Goal: Book appointment/travel/reservation

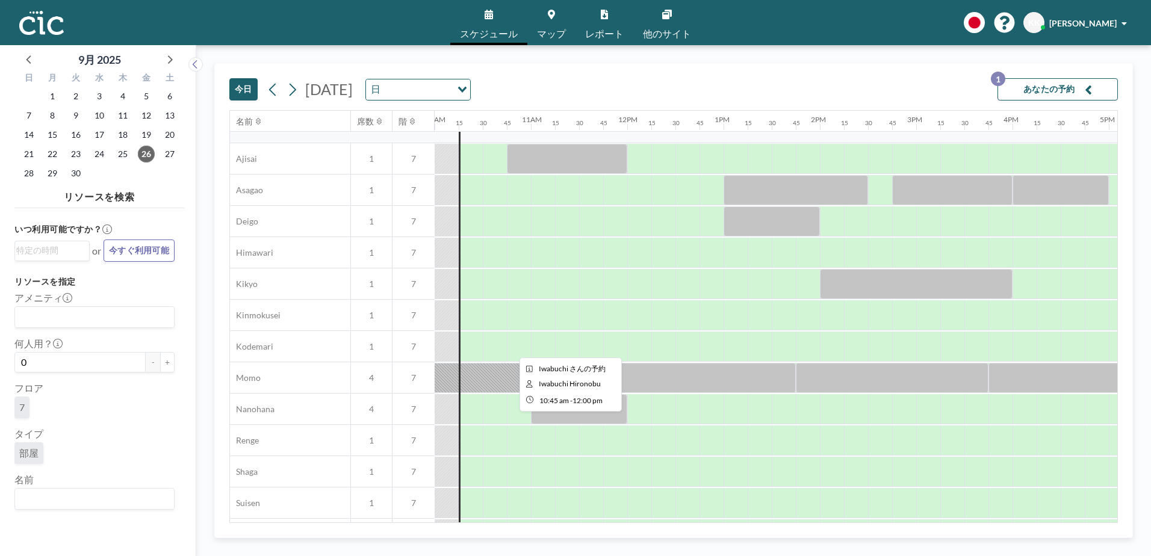
scroll to position [364, 963]
click at [551, 22] on link "マップ" at bounding box center [551, 22] width 48 height 45
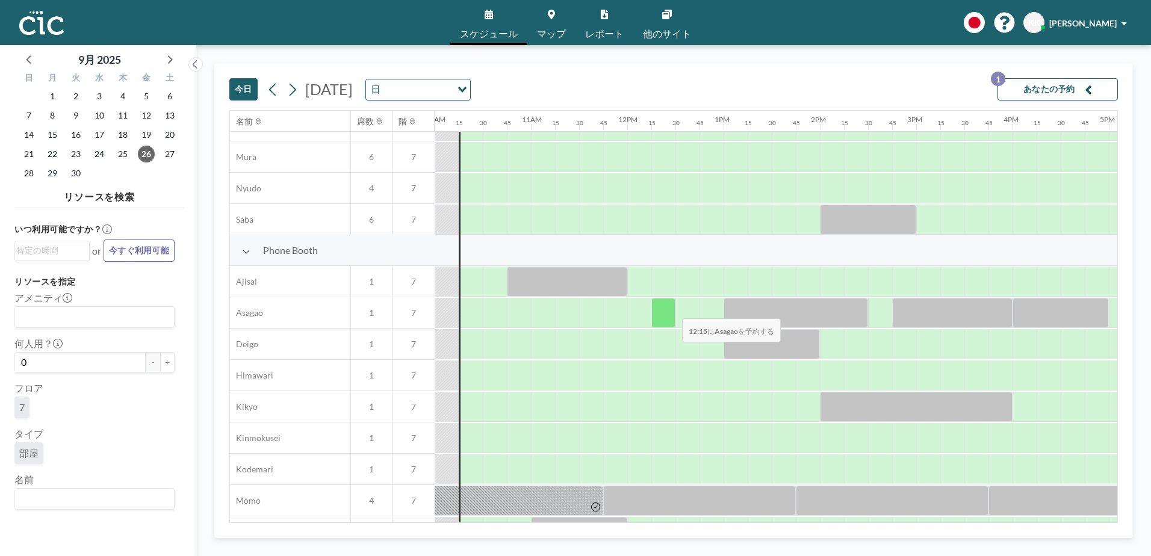
scroll to position [243, 963]
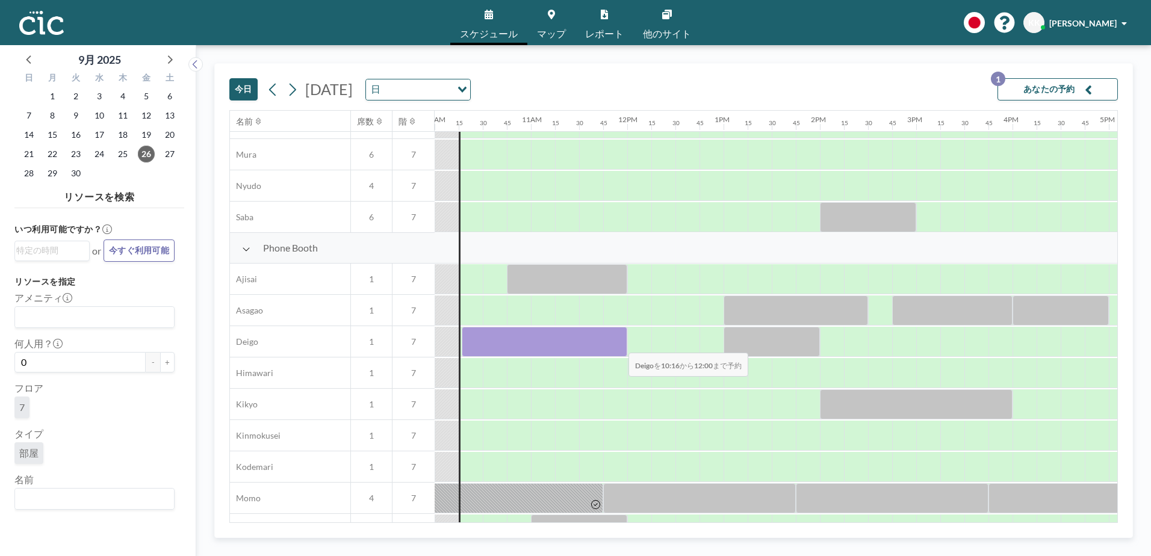
drag, startPoint x: 477, startPoint y: 344, endPoint x: 619, endPoint y: 345, distance: 141.5
click at [619, 345] on div at bounding box center [545, 342] width 166 height 30
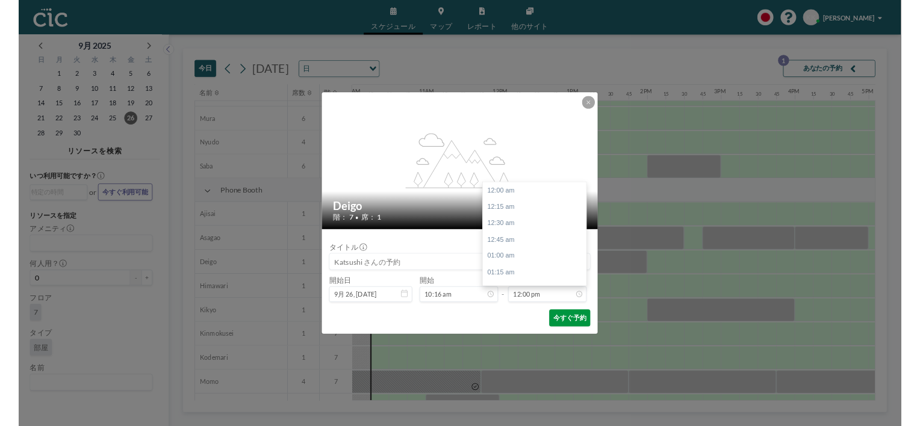
scroll to position [1029, 0]
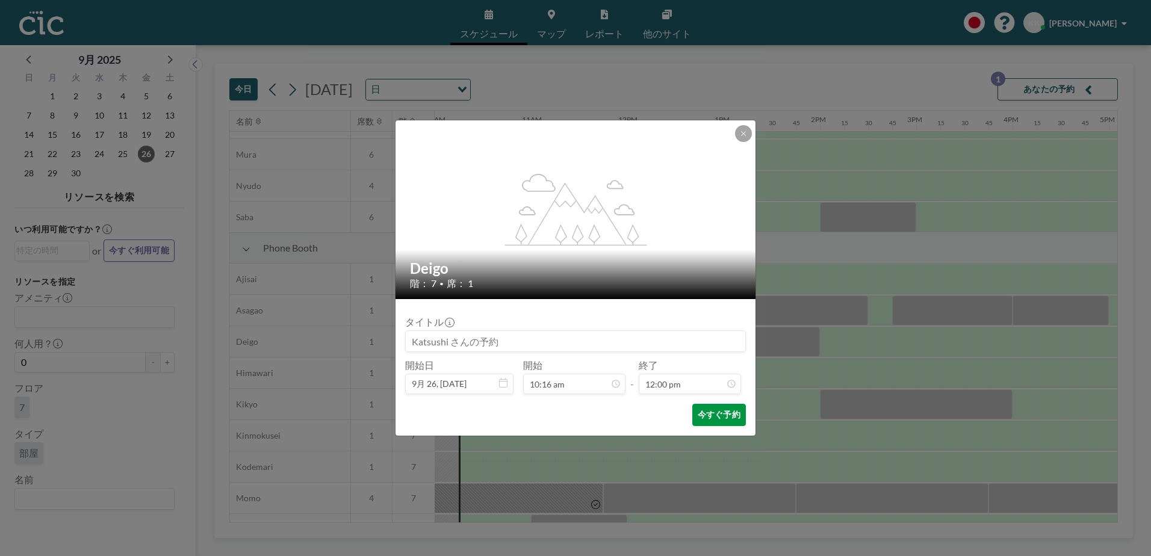
click at [718, 415] on button "今すぐ予約" at bounding box center [719, 415] width 54 height 22
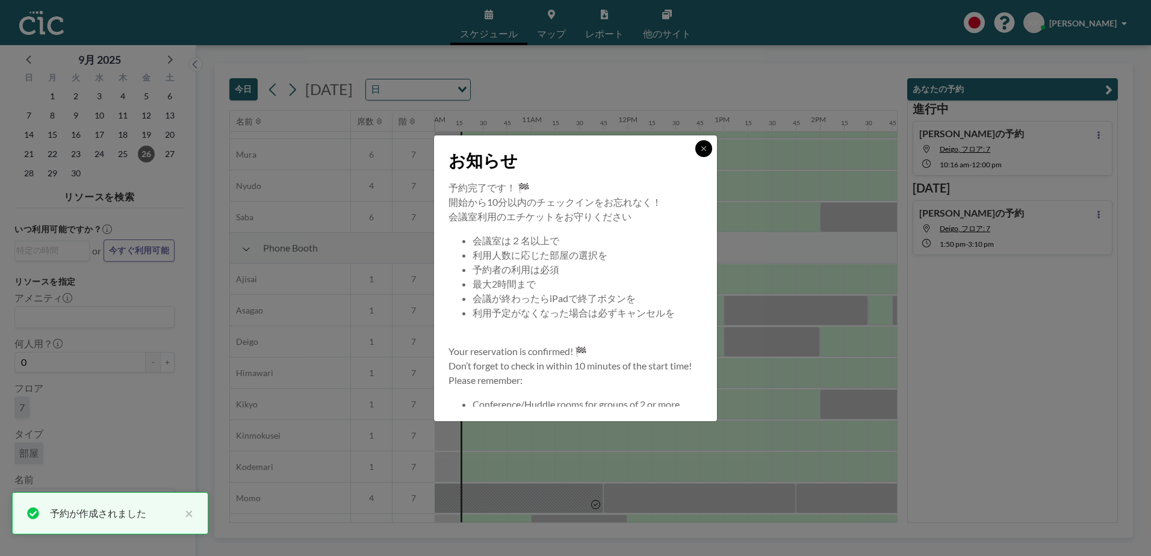
click at [706, 149] on icon at bounding box center [703, 148] width 7 height 7
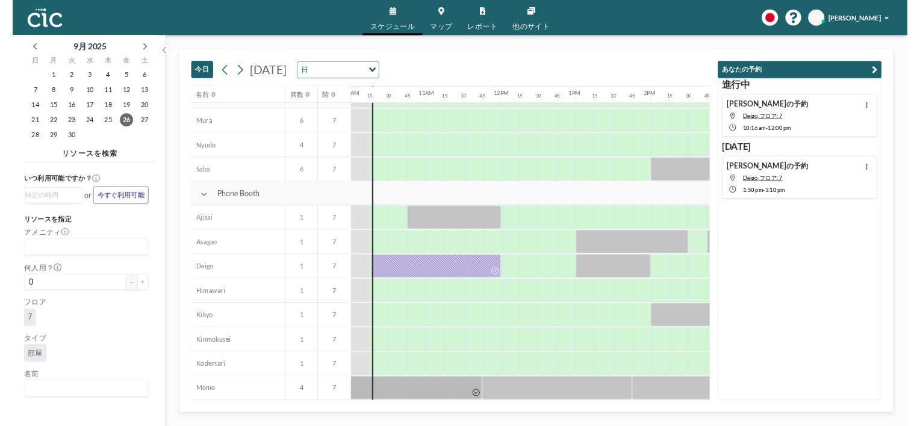
scroll to position [242, 963]
